Goal: Information Seeking & Learning: Learn about a topic

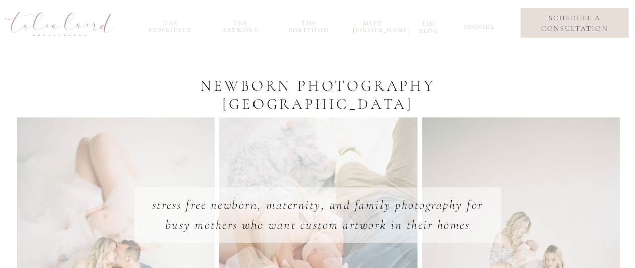
click at [382, 28] on nav "meet [PERSON_NAME]" at bounding box center [373, 26] width 40 height 12
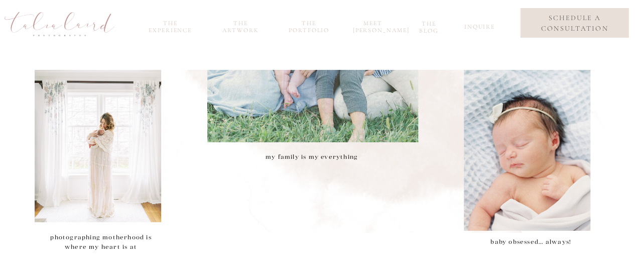
scroll to position [1585, 0]
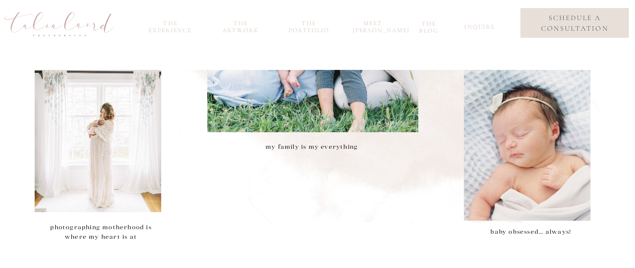
click at [429, 28] on nav "the blog" at bounding box center [429, 26] width 32 height 12
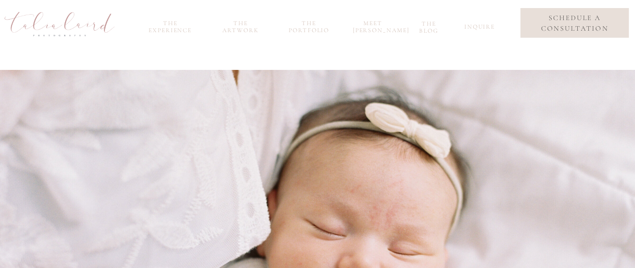
click at [177, 25] on nav "the experience" at bounding box center [171, 26] width 54 height 12
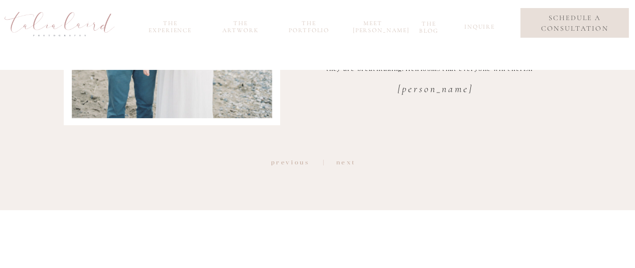
scroll to position [1587, 0]
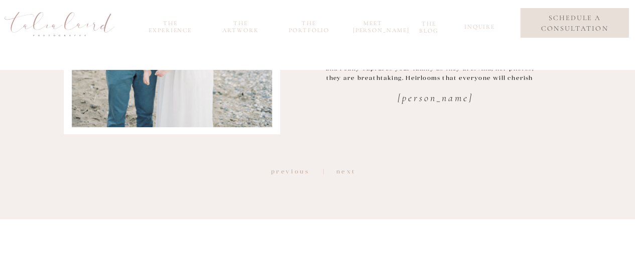
click at [349, 174] on p "next" at bounding box center [350, 174] width 28 height 16
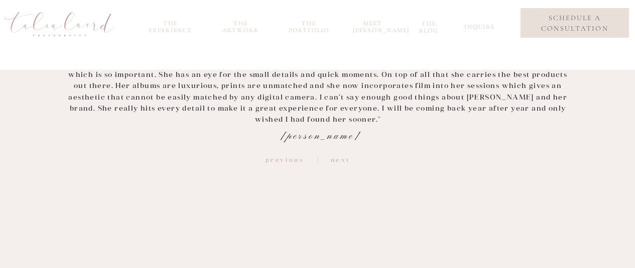
scroll to position [1398, 0]
click at [336, 151] on div "the experience the Artwork the portfolio meet [PERSON_NAME] inquire the blog sc…" at bounding box center [317, 87] width 635 height 2971
click at [336, 157] on p "next" at bounding box center [345, 162] width 28 height 16
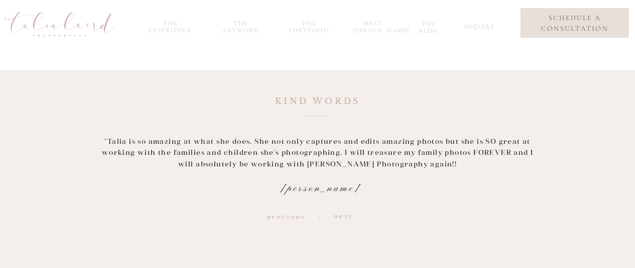
scroll to position [1320, 0]
click at [342, 220] on p "next" at bounding box center [348, 220] width 28 height 16
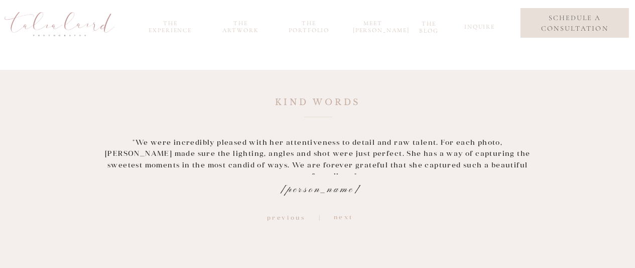
click at [342, 220] on p "next" at bounding box center [348, 220] width 28 height 16
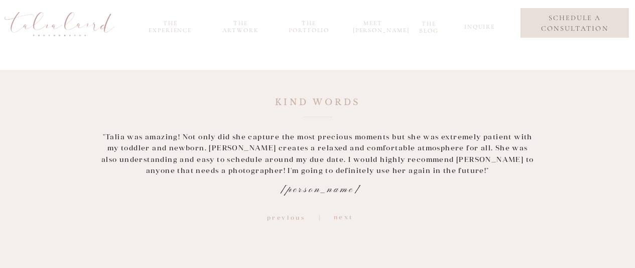
click at [342, 220] on p "next" at bounding box center [348, 220] width 28 height 16
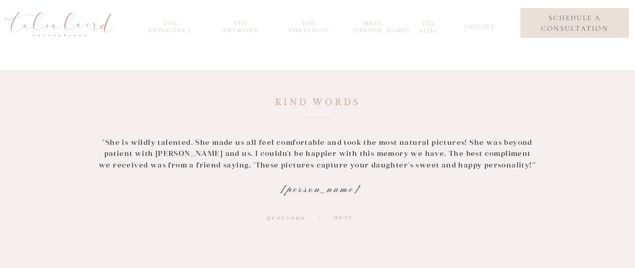
click at [342, 220] on p "next" at bounding box center [348, 220] width 28 height 16
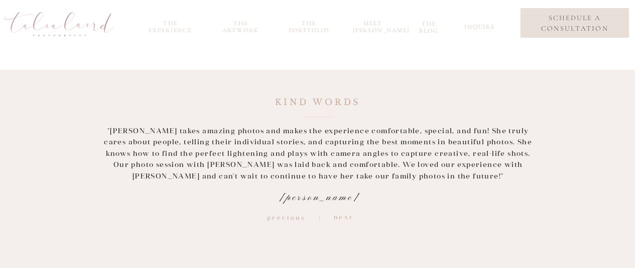
click at [341, 218] on p "next" at bounding box center [348, 220] width 28 height 16
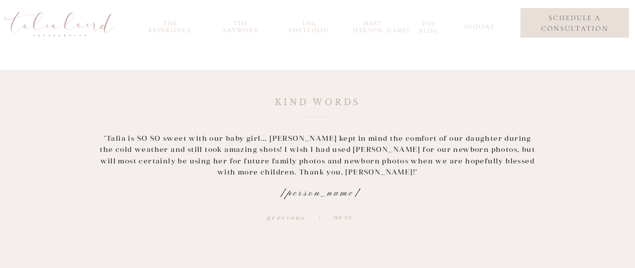
click at [341, 217] on p "next" at bounding box center [348, 220] width 28 height 16
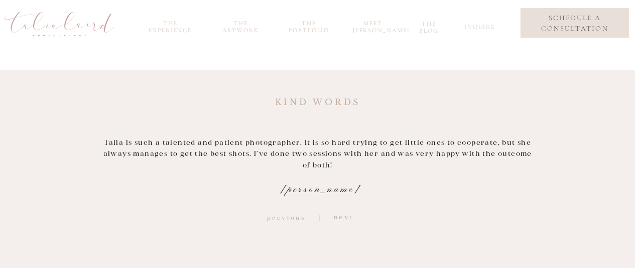
click at [341, 216] on p "next" at bounding box center [348, 220] width 28 height 16
